Goal: Information Seeking & Learning: Learn about a topic

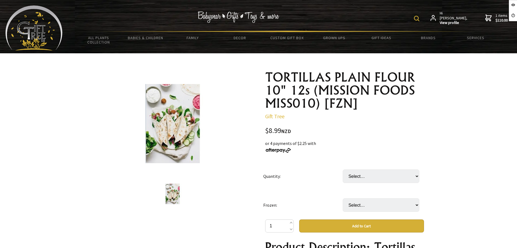
select select "12 PKT"
click at [343, 170] on select "Select… 12 PKT (+ $98.89)" at bounding box center [381, 177] width 77 height 14
click at [364, 207] on select "Select… only available in Chirstchurch" at bounding box center [381, 205] width 77 height 14
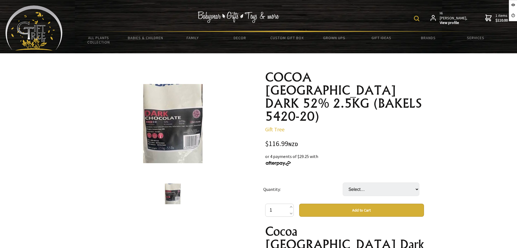
click at [351, 183] on select "Select… 1 PKT" at bounding box center [381, 190] width 77 height 14
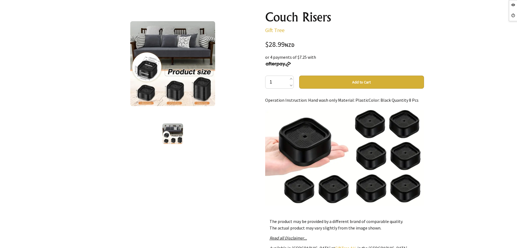
scroll to position [102, 0]
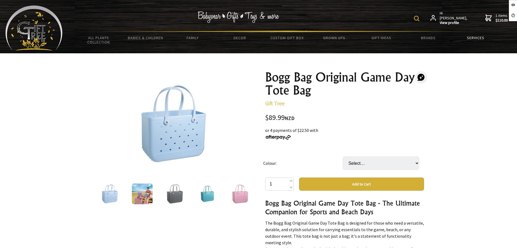
click at [472, 36] on link "Services" at bounding box center [475, 37] width 47 height 11
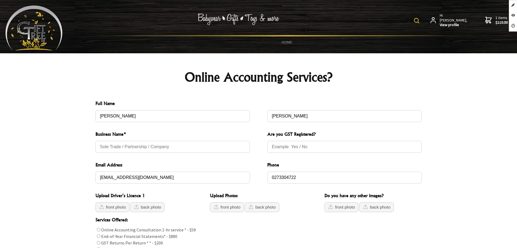
scroll to position [170, 0]
